Goal: Find specific page/section: Find specific page/section

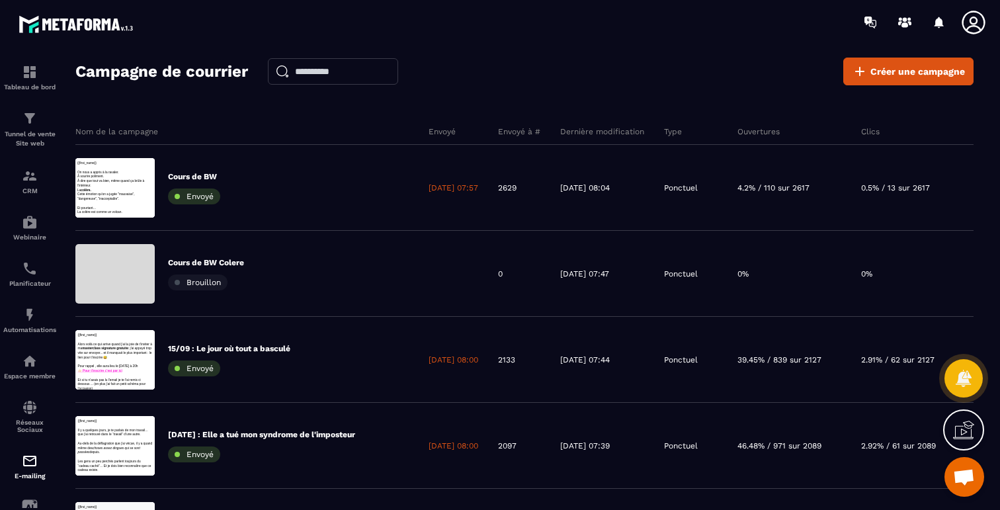
scroll to position [3855, 0]
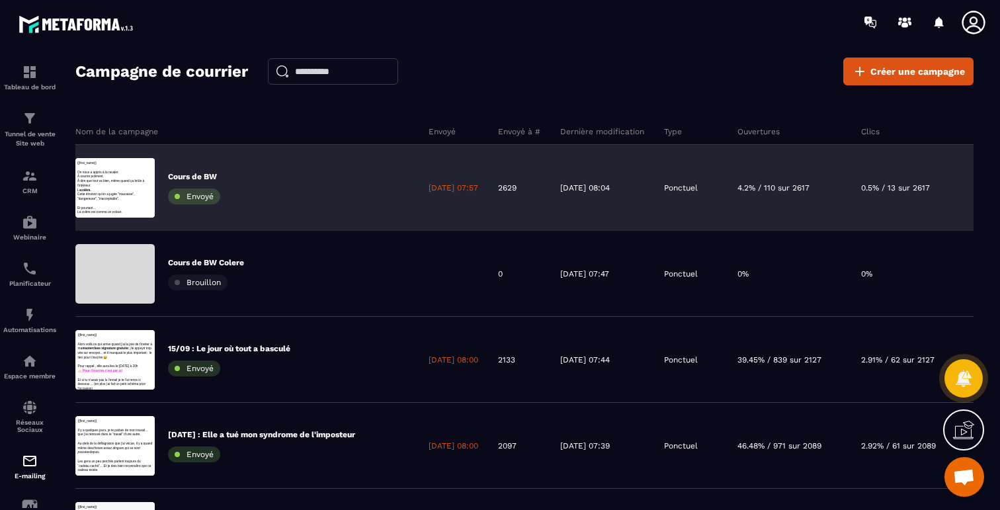
click at [930, 186] on p "0.5% / 13 sur 2617" at bounding box center [895, 188] width 69 height 11
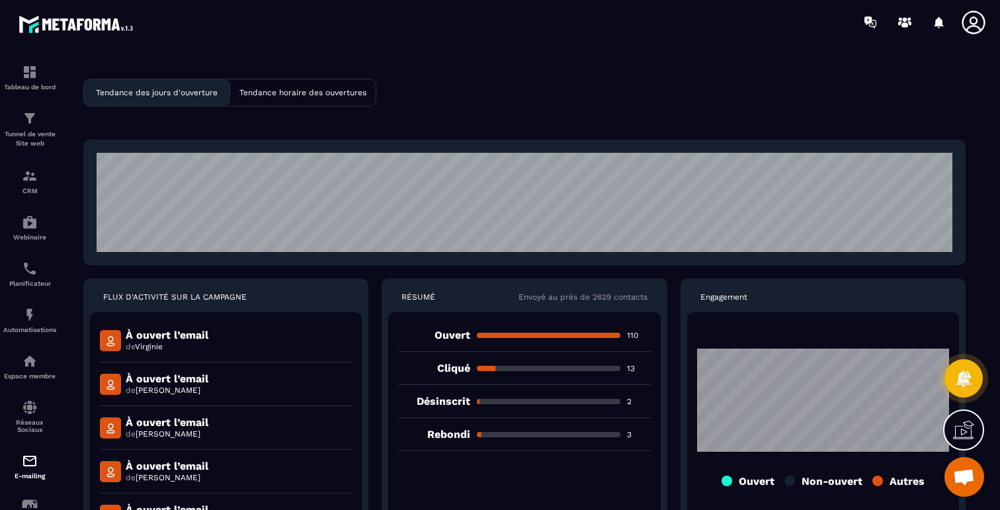
scroll to position [2, 0]
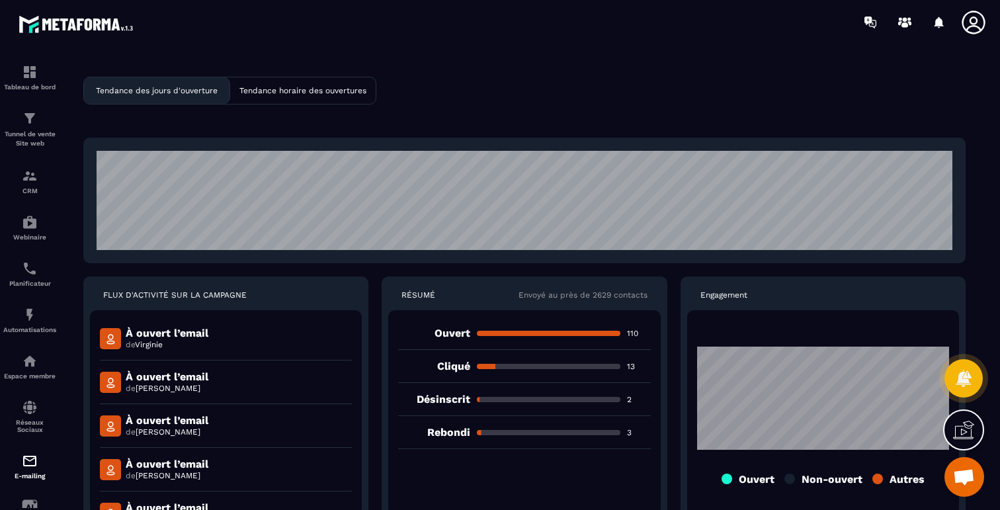
click at [629, 401] on p "2" at bounding box center [639, 399] width 24 height 11
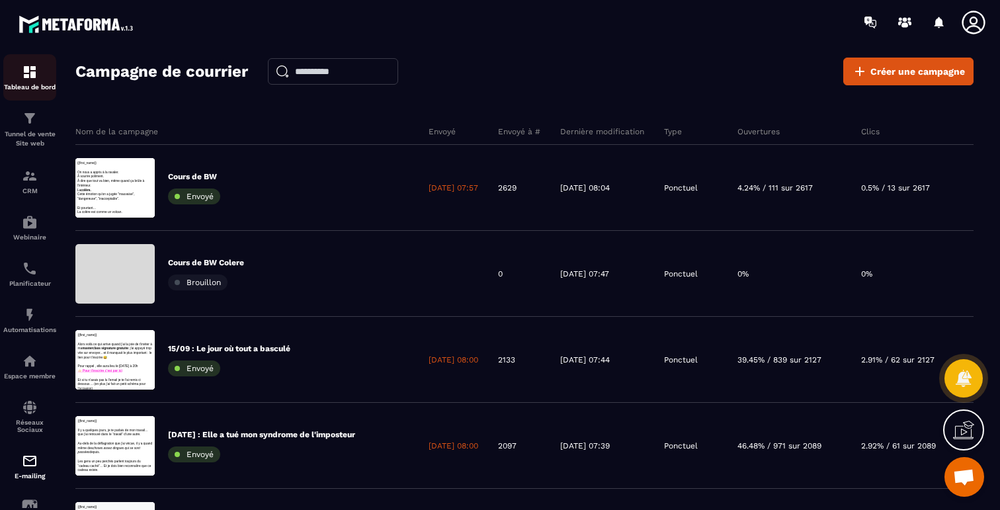
click at [35, 81] on div "Tableau de bord" at bounding box center [29, 77] width 53 height 26
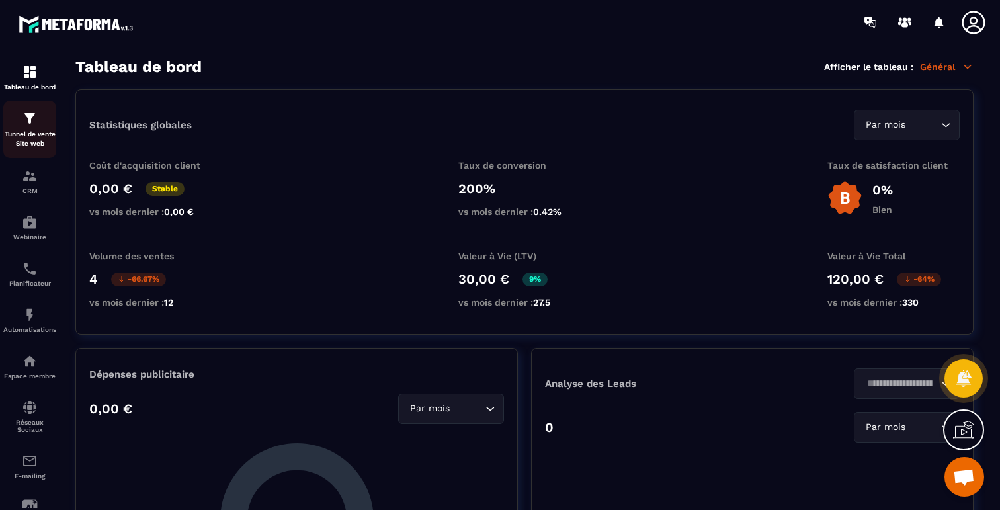
click at [26, 134] on p "Tunnel de vente Site web" at bounding box center [29, 139] width 53 height 19
